Goal: Find specific page/section: Find specific page/section

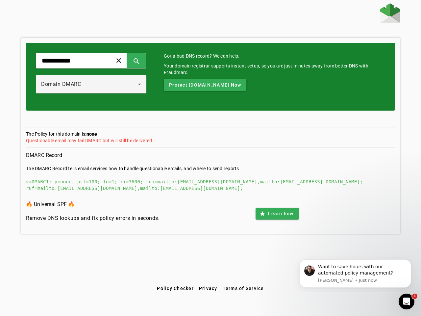
click at [127, 61] on span at bounding box center [119, 61] width 16 height 16
click at [144, 61] on span at bounding box center [137, 61] width 16 height 16
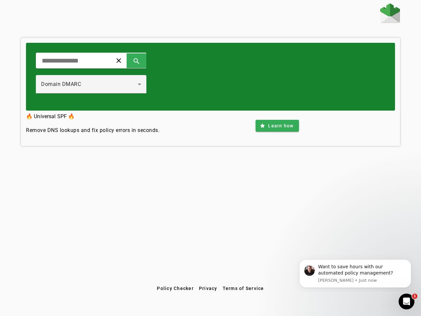
click at [98, 84] on div "Domain DMARC" at bounding box center [89, 84] width 97 height 8
click at [214, 85] on div "clear search Domain DMARC" at bounding box center [210, 77] width 369 height 68
click at [277, 213] on div "clear search Domain DMARC 🔥 Universal SPF 🔥 Remove DNS lookups and fix policy e…" at bounding box center [210, 142] width 421 height 279
click at [175, 288] on span "Policy Checker" at bounding box center [175, 287] width 37 height 5
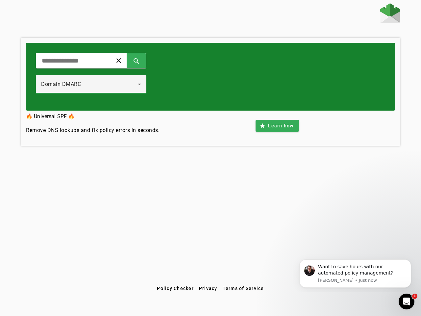
click at [208, 288] on span "Privacy" at bounding box center [208, 287] width 18 height 5
click at [243, 288] on span "Terms of Service" at bounding box center [243, 287] width 41 height 5
click at [355, 273] on div "Want to save hours with our automated policy management?" at bounding box center [362, 269] width 88 height 13
